Goal: Transaction & Acquisition: Purchase product/service

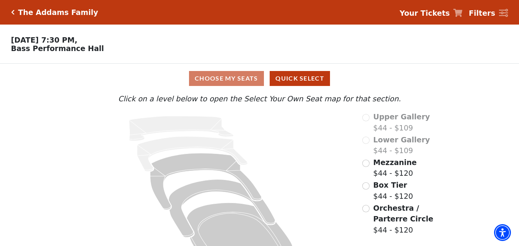
click at [311, 46] on p "Oct 25 2025, 7:30 PM, Bass Performance Hall" at bounding box center [194, 44] width 389 height 17
click at [282, 48] on p "Oct 25 2025, 7:30 PM, Bass Performance Hall" at bounding box center [194, 44] width 389 height 17
click at [331, 38] on p "Oct 25 2025, 7:30 PM, Bass Performance Hall" at bounding box center [194, 44] width 389 height 17
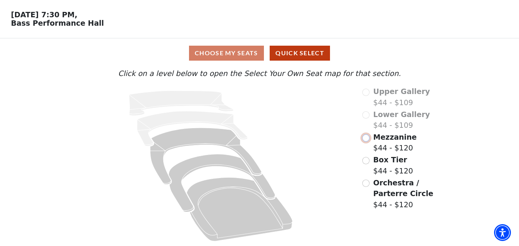
click at [367, 139] on input "Mezzanine$44 - $120\a" at bounding box center [365, 137] width 7 height 7
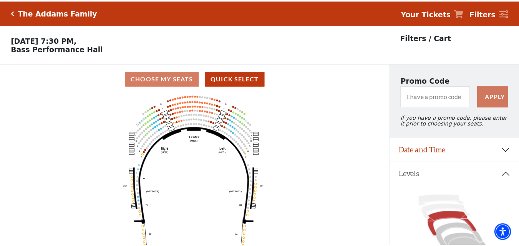
scroll to position [36, 0]
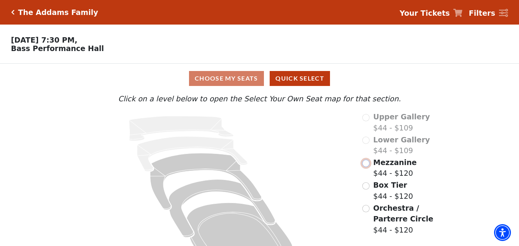
click at [368, 167] on input "Mezzanine$44 - $120\a" at bounding box center [365, 163] width 7 height 7
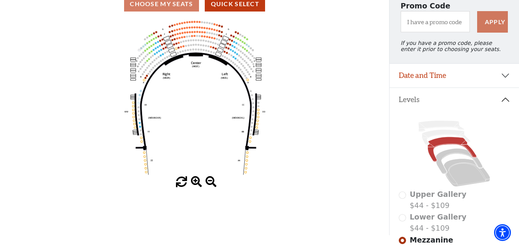
scroll to position [115, 0]
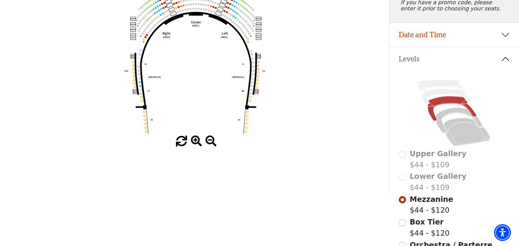
click at [193, 141] on span at bounding box center [196, 141] width 11 height 11
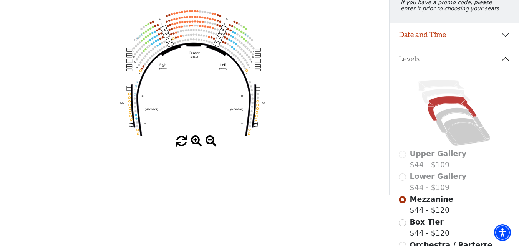
drag, startPoint x: 199, startPoint y: 89, endPoint x: 197, endPoint y: 127, distance: 37.7
click at [197, 126] on icon "Center (MEZC) Right (MEZR) Left (MEZL) (MEXBOXR) (MEXBOXL) XX WW CC DD YY BB ZZ…" at bounding box center [195, 57] width 350 height 158
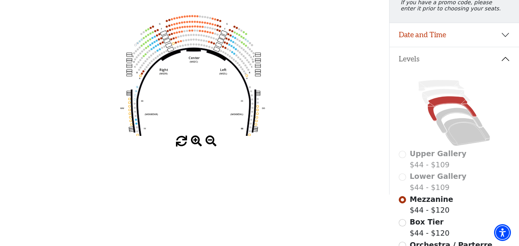
click at [198, 141] on span at bounding box center [196, 141] width 11 height 11
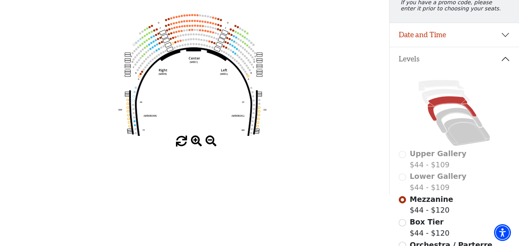
click at [198, 141] on span at bounding box center [196, 141] width 11 height 11
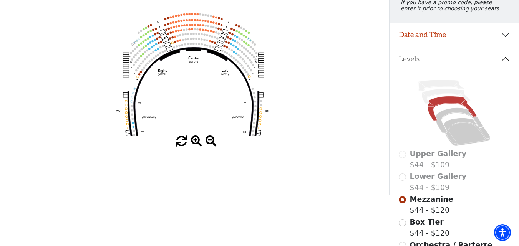
click at [198, 141] on span at bounding box center [196, 141] width 11 height 11
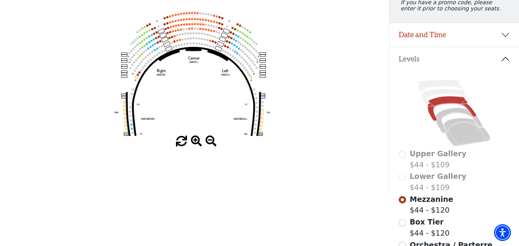
click at [198, 141] on span at bounding box center [196, 141] width 11 height 11
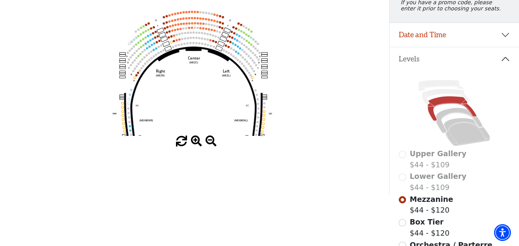
click at [198, 141] on span at bounding box center [196, 141] width 11 height 11
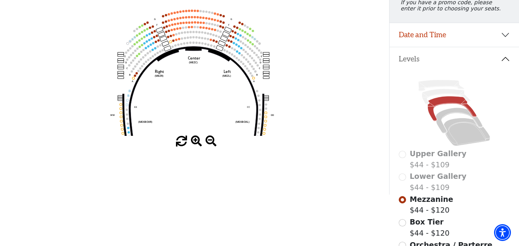
click at [198, 141] on span at bounding box center [196, 141] width 11 height 11
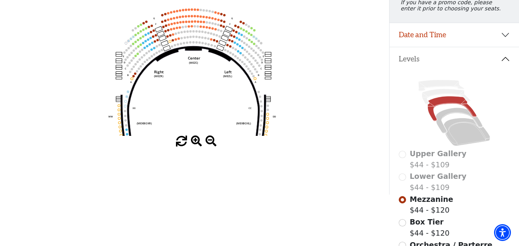
click at [198, 141] on span at bounding box center [196, 141] width 11 height 11
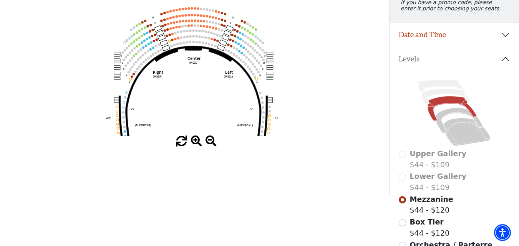
click at [198, 141] on span at bounding box center [196, 141] width 11 height 11
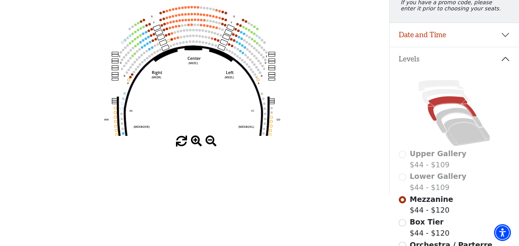
click at [198, 141] on span at bounding box center [196, 141] width 11 height 11
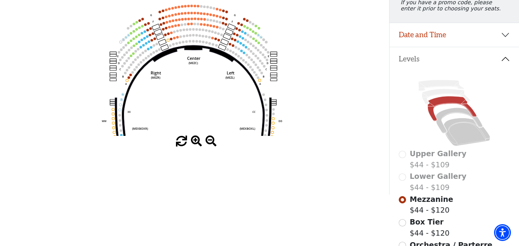
click at [198, 141] on span at bounding box center [196, 141] width 11 height 11
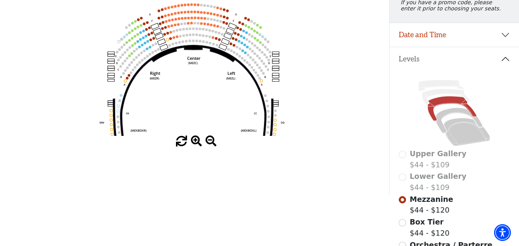
click at [198, 141] on span at bounding box center [196, 141] width 11 height 11
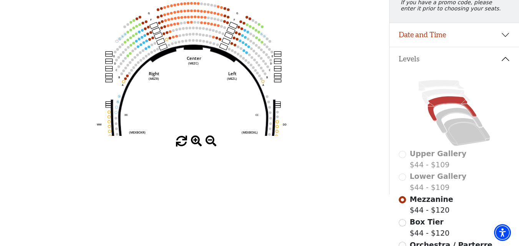
click at [198, 141] on span at bounding box center [196, 141] width 11 height 11
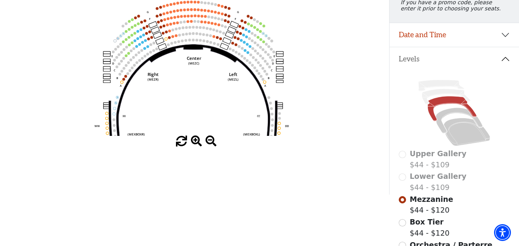
click at [199, 141] on span at bounding box center [196, 141] width 11 height 11
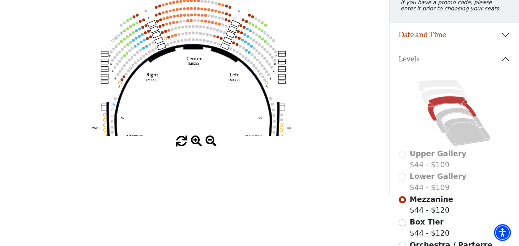
click at [199, 141] on span at bounding box center [196, 141] width 11 height 11
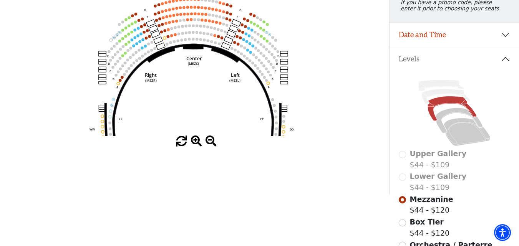
click at [199, 141] on span at bounding box center [196, 141] width 11 height 11
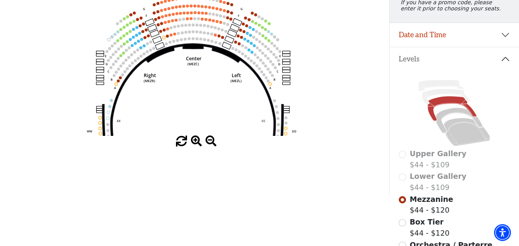
click at [199, 141] on span at bounding box center [196, 141] width 11 height 11
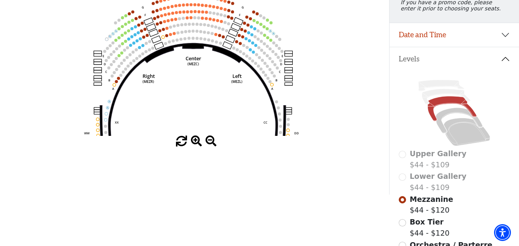
click at [199, 142] on span at bounding box center [196, 141] width 11 height 11
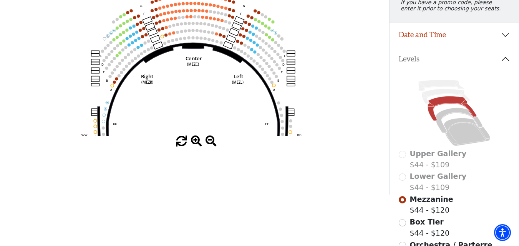
click at [200, 142] on span at bounding box center [196, 141] width 11 height 11
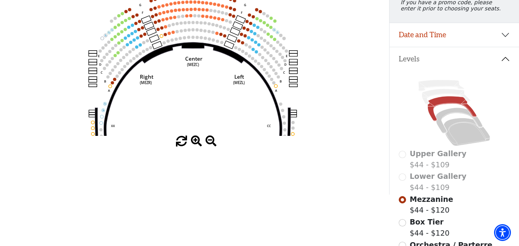
click at [200, 142] on span at bounding box center [196, 141] width 11 height 11
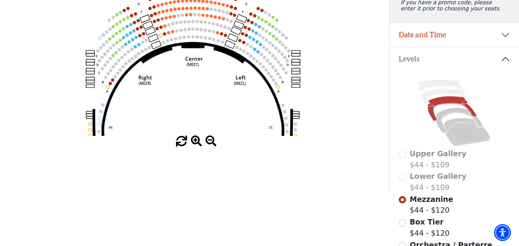
click at [200, 142] on span at bounding box center [196, 141] width 11 height 11
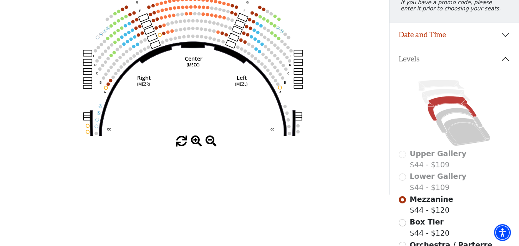
click at [200, 142] on span at bounding box center [196, 141] width 11 height 11
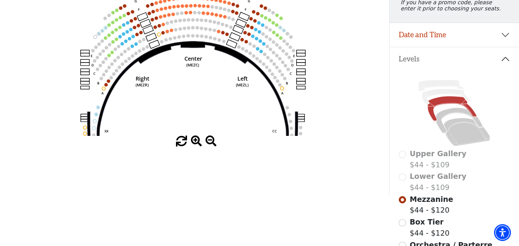
click at [200, 142] on span at bounding box center [196, 141] width 11 height 11
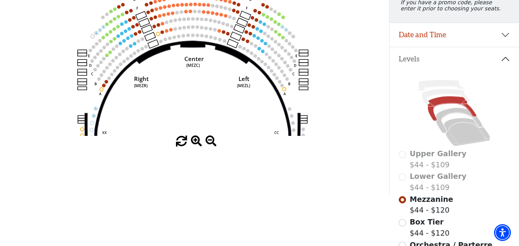
click at [202, 143] on span at bounding box center [196, 141] width 11 height 11
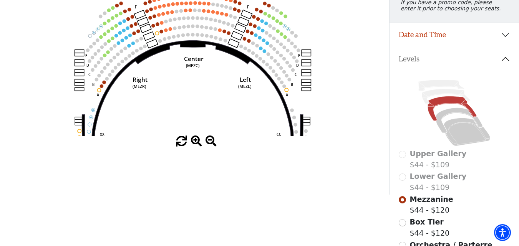
click at [197, 142] on span at bounding box center [196, 141] width 11 height 11
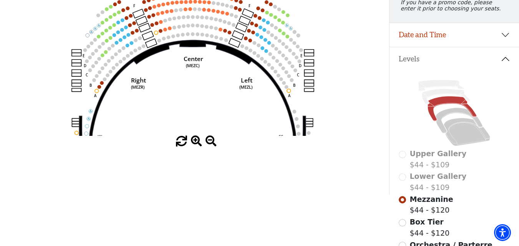
click at [198, 145] on span at bounding box center [196, 141] width 11 height 11
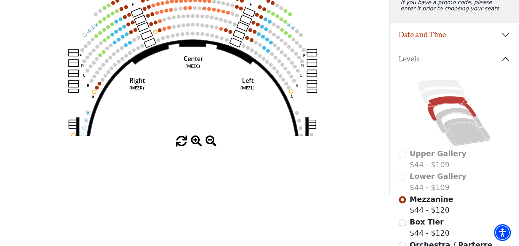
click at [198, 145] on span at bounding box center [196, 141] width 11 height 11
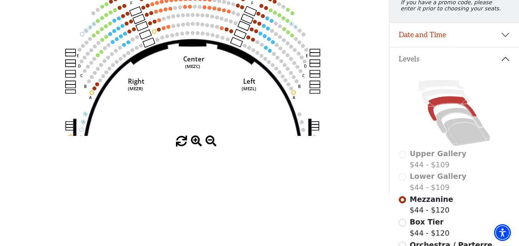
click at [198, 145] on span at bounding box center [196, 141] width 11 height 11
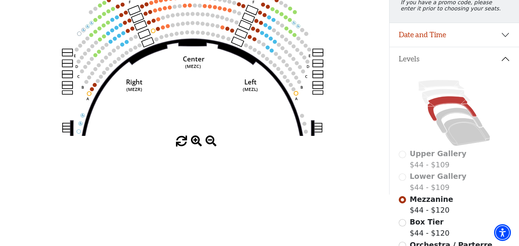
click at [199, 146] on span at bounding box center [196, 141] width 11 height 11
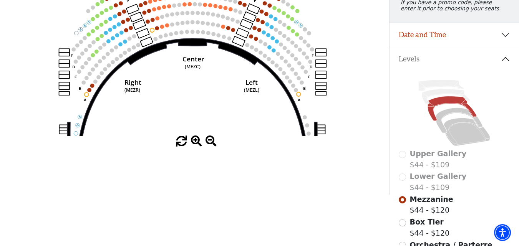
click at [199, 147] on span at bounding box center [196, 141] width 11 height 11
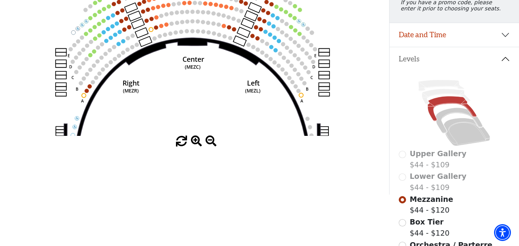
click at [199, 147] on span at bounding box center [196, 141] width 11 height 11
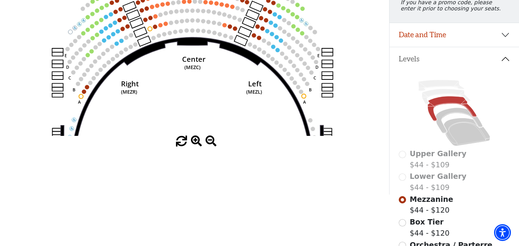
click at [199, 147] on span at bounding box center [196, 141] width 11 height 11
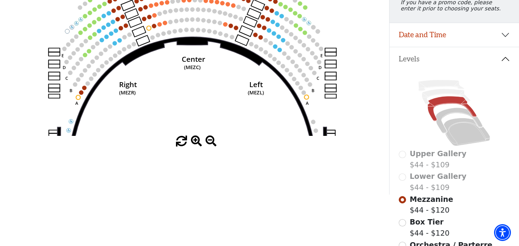
click at [198, 147] on span at bounding box center [196, 141] width 11 height 11
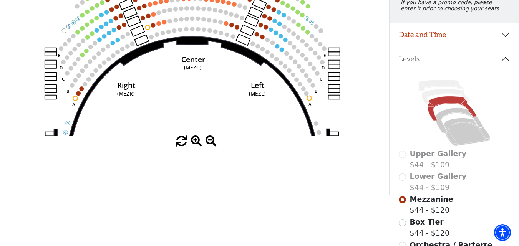
click at [198, 147] on span at bounding box center [196, 141] width 11 height 11
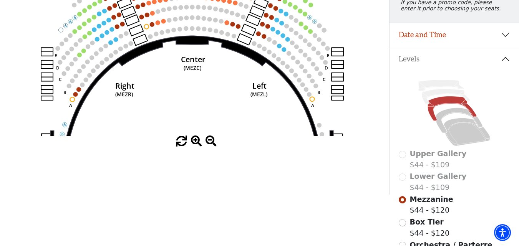
click at [198, 147] on span at bounding box center [196, 141] width 11 height 11
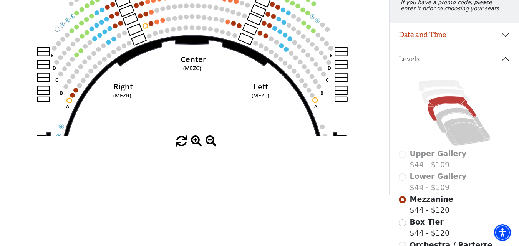
click at [198, 147] on span at bounding box center [196, 141] width 11 height 11
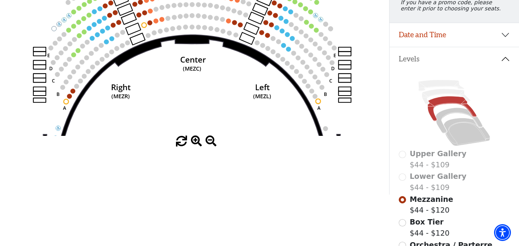
click at [198, 147] on span at bounding box center [196, 141] width 11 height 11
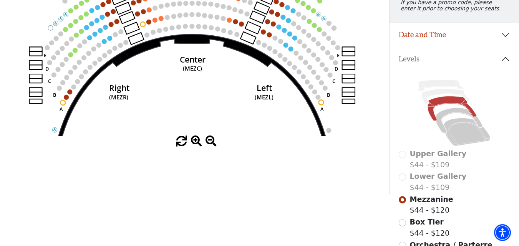
drag, startPoint x: 207, startPoint y: 161, endPoint x: 202, endPoint y: 143, distance: 18.7
click at [203, 145] on div at bounding box center [194, 141] width 389 height 11
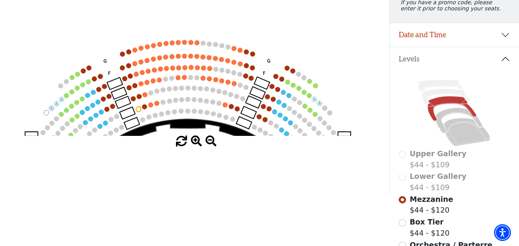
drag, startPoint x: 175, startPoint y: 68, endPoint x: 172, endPoint y: 151, distance: 83.8
click at [172, 151] on div "Choose My Seats Quick Select Current Level Mezzanine Click on a level below to …" at bounding box center [194, 72] width 389 height 246
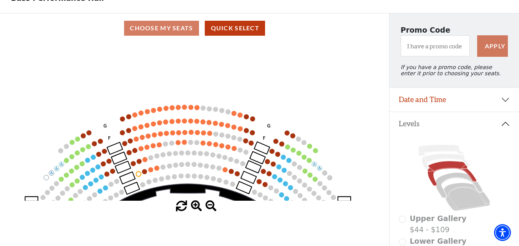
scroll to position [38, 0]
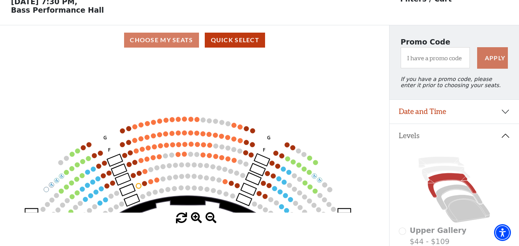
drag, startPoint x: 287, startPoint y: 106, endPoint x: 280, endPoint y: 73, distance: 33.5
click at [279, 73] on icon "Center (MEZC) Right (MEZR) Left (MEZL) (MEXBOXR) (MEXBOXL) XX WW CC DD YY BB ZZ…" at bounding box center [195, 134] width 350 height 158
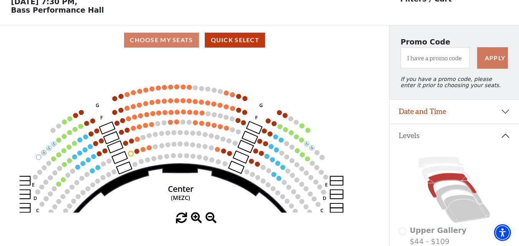
drag, startPoint x: 270, startPoint y: 89, endPoint x: 316, endPoint y: 72, distance: 49.8
click at [316, 73] on icon "Center (MEZC) Right (MEZR) Left (MEZL) (MEXBOXR) (MEXBOXL) XX WW CC DD YY BB ZZ…" at bounding box center [195, 134] width 350 height 158
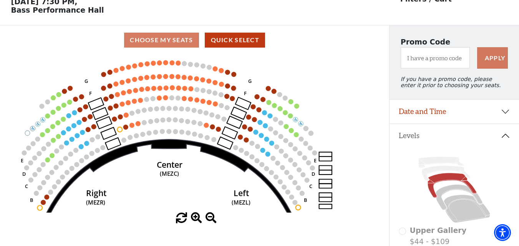
drag, startPoint x: 211, startPoint y: 139, endPoint x: 145, endPoint y: 129, distance: 66.3
click at [146, 129] on icon "Center (MEZC) Right (MEZR) Left (MEZL) (MEXBOXR) (MEXBOXL) XX WW CC DD YY BB ZZ…" at bounding box center [195, 134] width 350 height 158
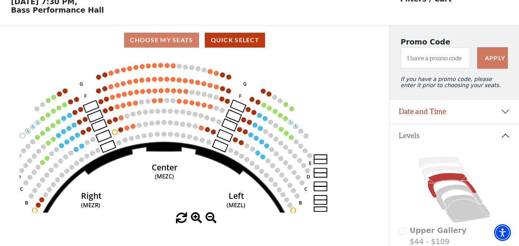
click at [179, 135] on icon "Center (MEZC) Right (MEZR) Left (MEZL) (MEXBOXR) (MEXBOXL) XX WW CC DD YY BB ZZ…" at bounding box center [195, 134] width 350 height 158
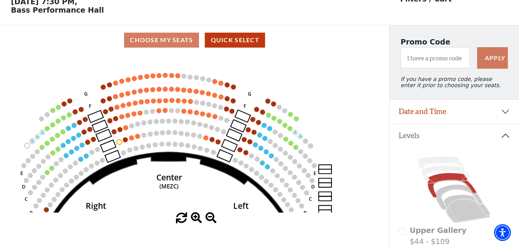
drag, startPoint x: 153, startPoint y: 109, endPoint x: 157, endPoint y: 120, distance: 10.9
click at [156, 119] on icon "Center (MEZC) Right (MEZR) Left (MEZL) (MEXBOXR) (MEXBOXL) XX WW CC DD YY BB ZZ…" at bounding box center [195, 134] width 350 height 158
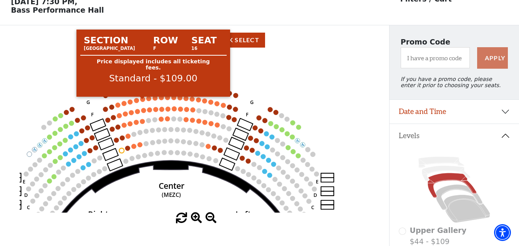
click at [144, 102] on circle at bounding box center [142, 99] width 5 height 5
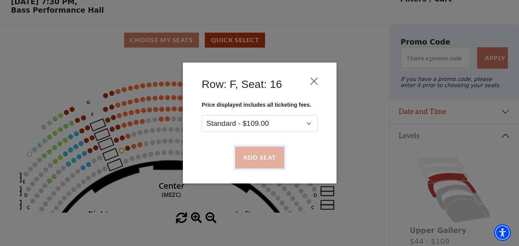
click at [259, 157] on button "Add Seat" at bounding box center [259, 158] width 49 height 22
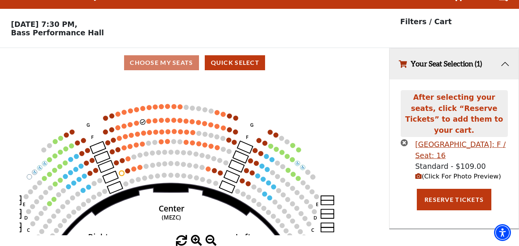
scroll to position [0, 0]
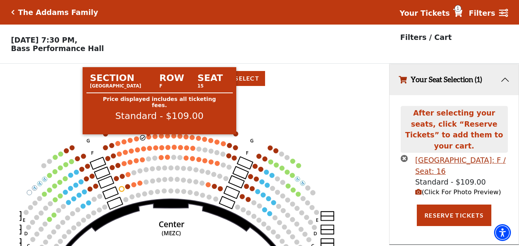
click at [150, 139] on circle at bounding box center [148, 136] width 5 height 5
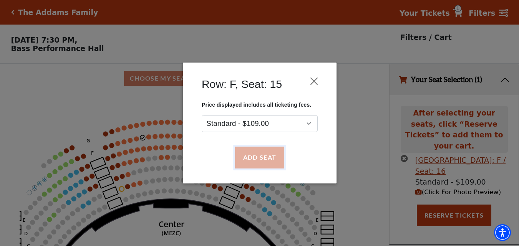
click at [262, 156] on button "Add Seat" at bounding box center [259, 158] width 49 height 22
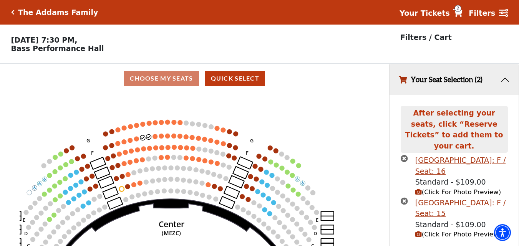
scroll to position [15, 0]
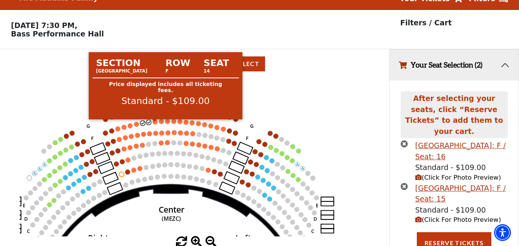
click at [157, 124] on circle at bounding box center [154, 121] width 5 height 5
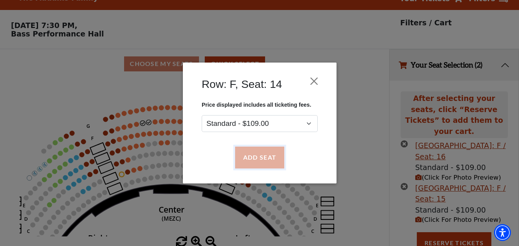
click at [263, 157] on button "Add Seat" at bounding box center [259, 158] width 49 height 22
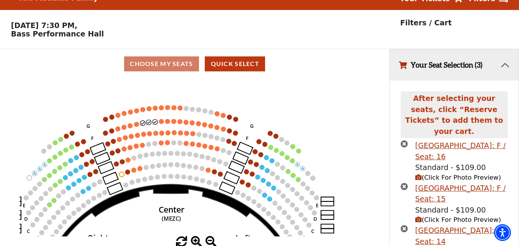
scroll to position [57, 0]
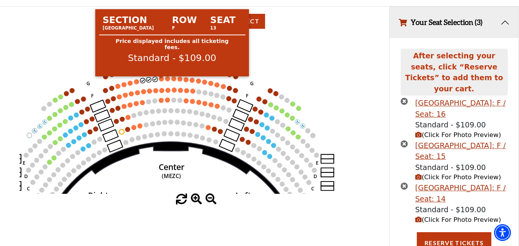
click at [163, 81] on circle at bounding box center [161, 78] width 5 height 5
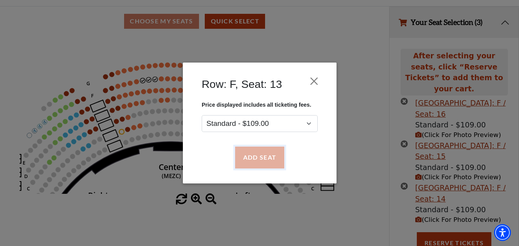
click at [257, 152] on button "Add Seat" at bounding box center [259, 158] width 49 height 22
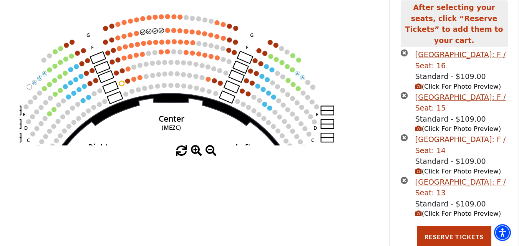
scroll to position [118, 0]
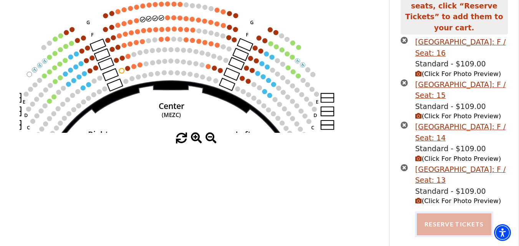
click at [460, 219] on button "Reserve Tickets" at bounding box center [454, 225] width 75 height 22
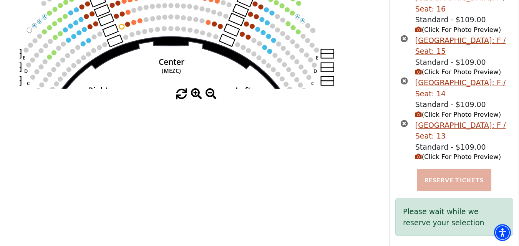
scroll to position [163, 0]
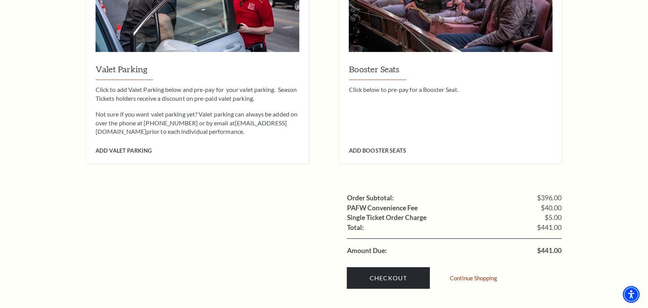
scroll to position [684, 0]
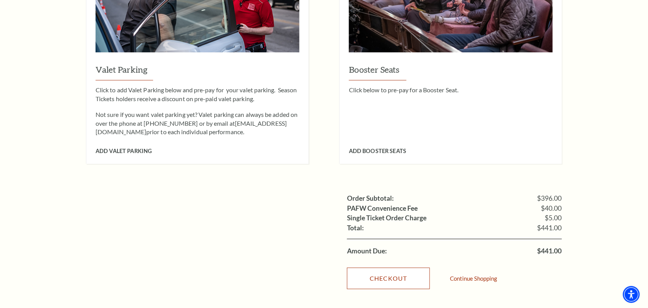
click at [423, 246] on link "Checkout" at bounding box center [388, 278] width 83 height 22
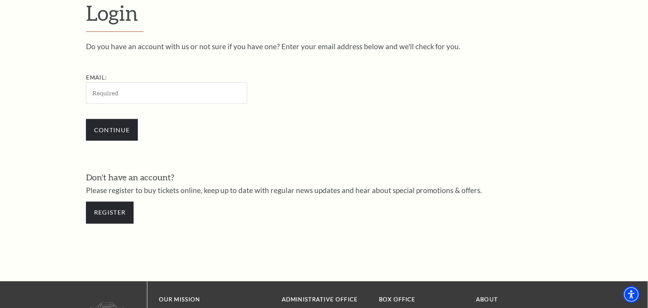
click at [133, 96] on input "Email:" at bounding box center [166, 92] width 161 height 21
type input "[EMAIL_ADDRESS][DOMAIN_NAME]"
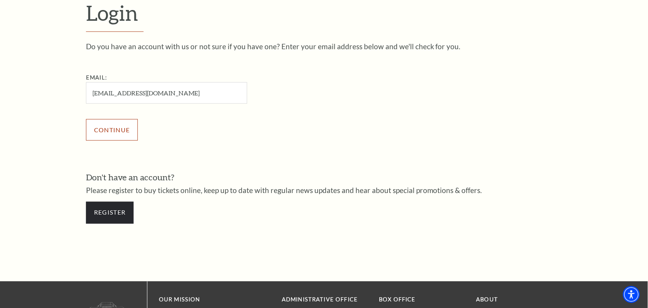
click at [106, 126] on input "Continue" at bounding box center [112, 130] width 52 height 22
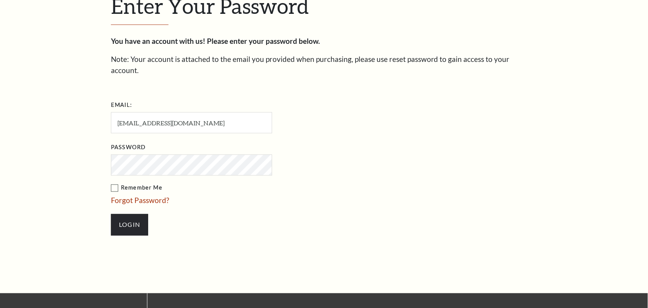
scroll to position [247, 0]
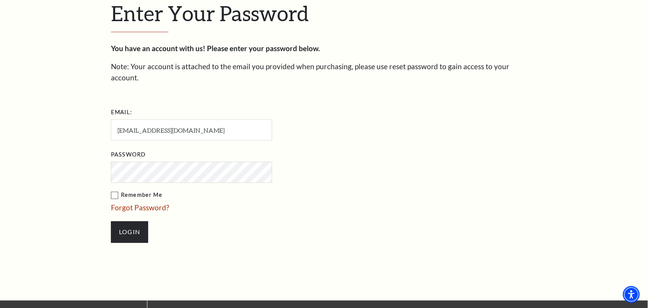
click at [123, 191] on label "Remember Me" at bounding box center [230, 196] width 238 height 10
click at [0, 0] on input "Remember Me" at bounding box center [0, 0] width 0 height 0
click at [127, 223] on input "Login" at bounding box center [129, 232] width 37 height 22
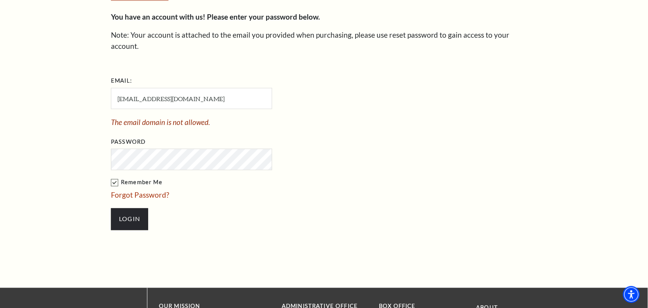
scroll to position [295, 0]
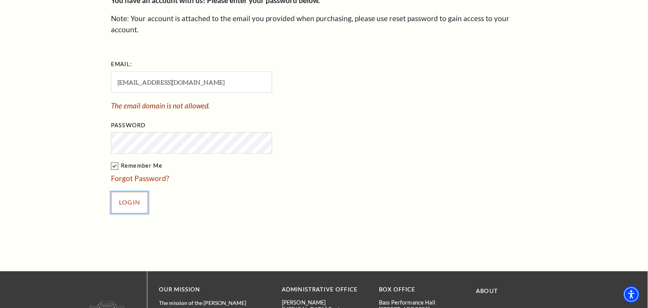
click at [127, 192] on input "Login" at bounding box center [129, 203] width 37 height 22
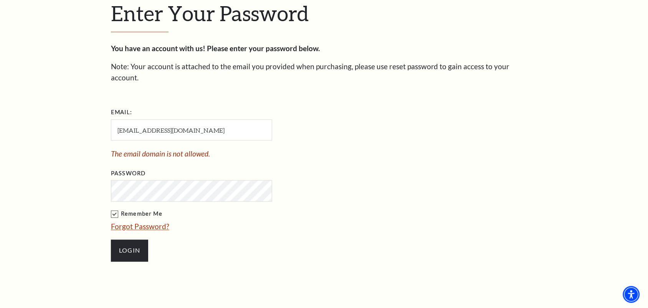
click at [138, 222] on link "Forgot Password?" at bounding box center [140, 226] width 58 height 9
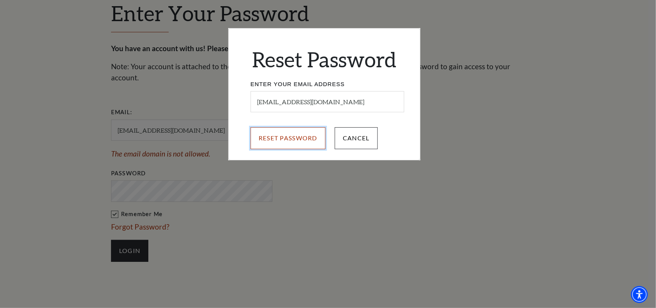
click at [298, 139] on input "Reset Password" at bounding box center [287, 138] width 75 height 22
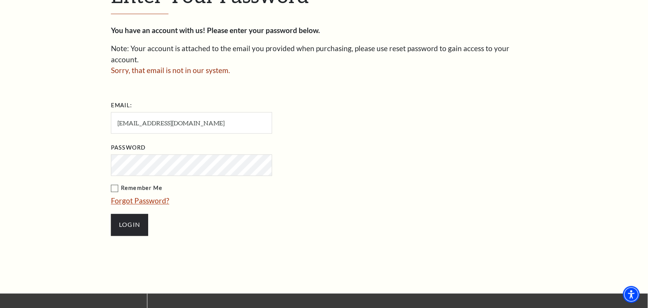
click at [154, 196] on link "Forgot Password?" at bounding box center [140, 200] width 58 height 9
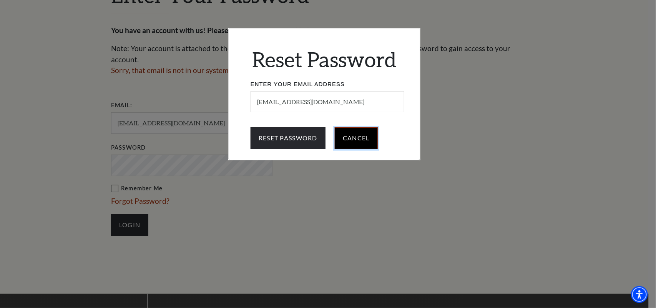
click at [360, 136] on input "Cancel" at bounding box center [356, 138] width 43 height 22
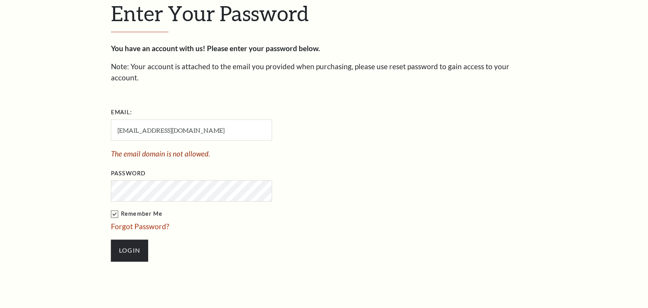
scroll to position [247, 0]
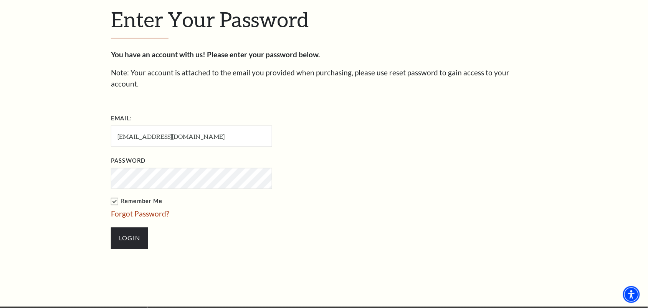
scroll to position [199, 0]
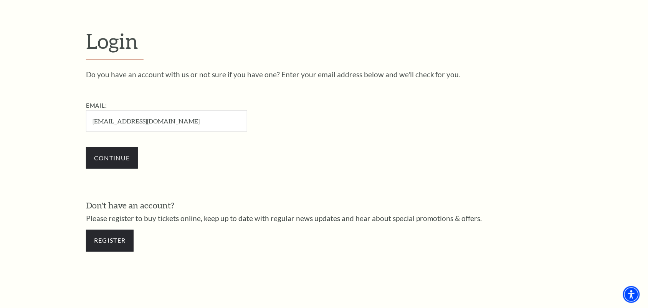
scroll to position [96, 0]
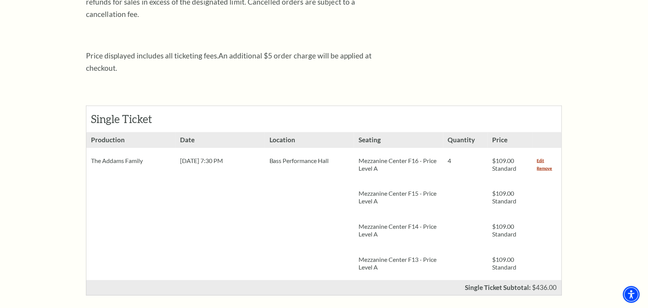
scroll to position [252, 0]
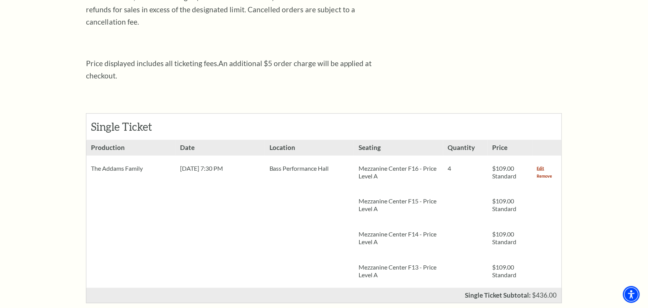
click at [547, 172] on link "Remove" at bounding box center [544, 176] width 15 height 8
